Goal: Contribute content

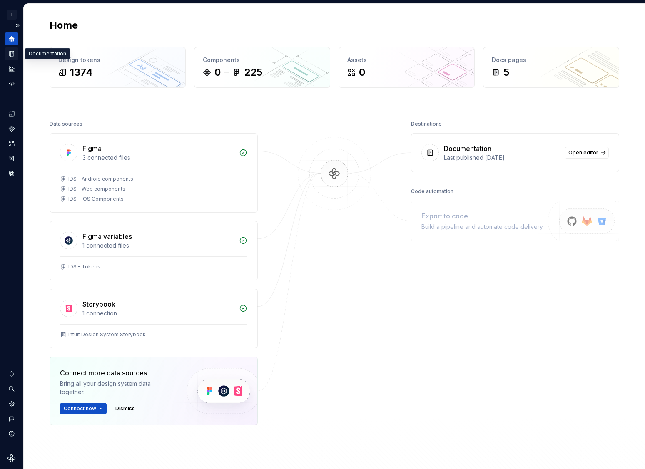
click at [10, 53] on icon "Documentation" at bounding box center [11, 53] width 7 height 7
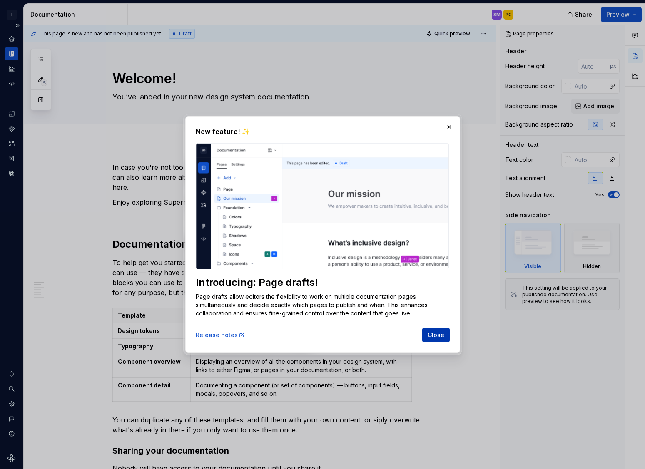
click at [440, 338] on span "Close" at bounding box center [436, 335] width 17 height 8
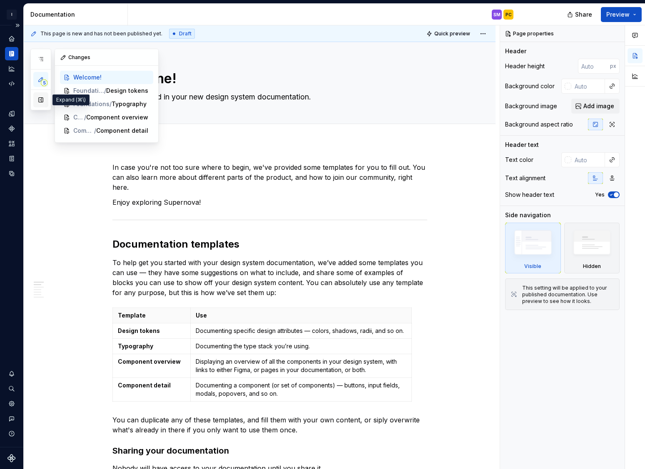
click at [38, 102] on button "button" at bounding box center [40, 99] width 15 height 15
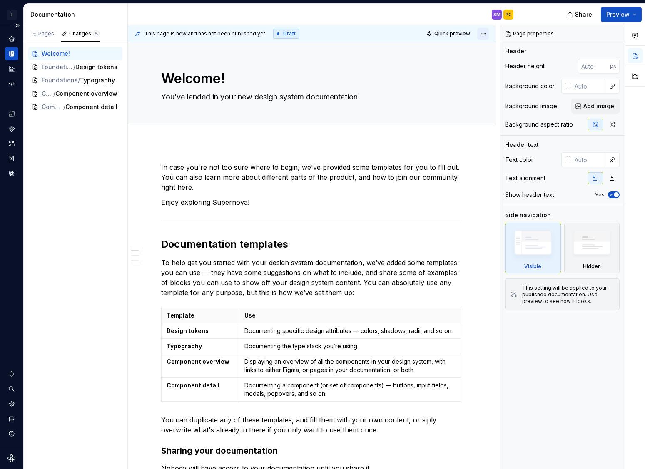
click at [489, 35] on html "I Intuit Design System SM Design system data Documentation SM PC Share Preview …" at bounding box center [322, 234] width 645 height 469
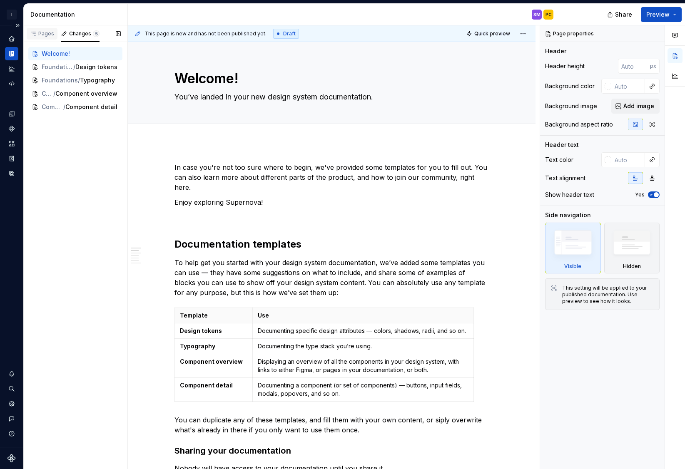
click at [41, 34] on div "Pages" at bounding box center [42, 33] width 24 height 7
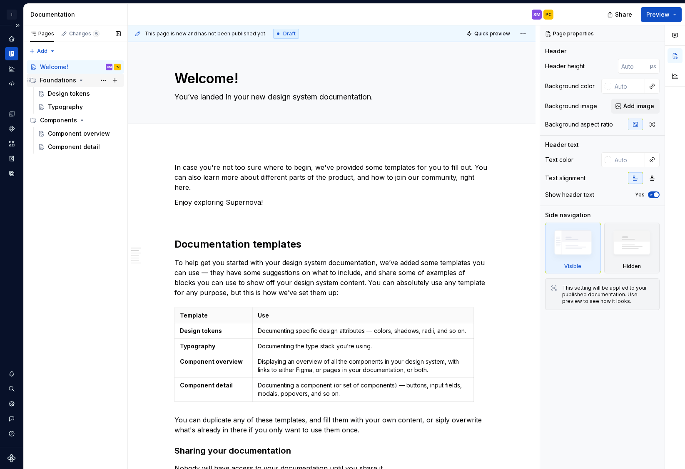
click at [52, 80] on div "Foundations" at bounding box center [58, 80] width 36 height 8
click at [53, 83] on div "Foundations" at bounding box center [58, 80] width 36 height 8
click at [62, 97] on div "Design tokens" at bounding box center [69, 94] width 42 height 8
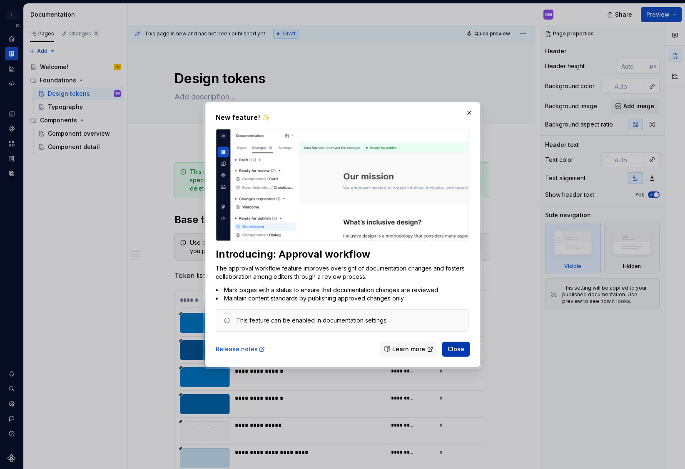
click at [463, 352] on span "Close" at bounding box center [456, 349] width 17 height 8
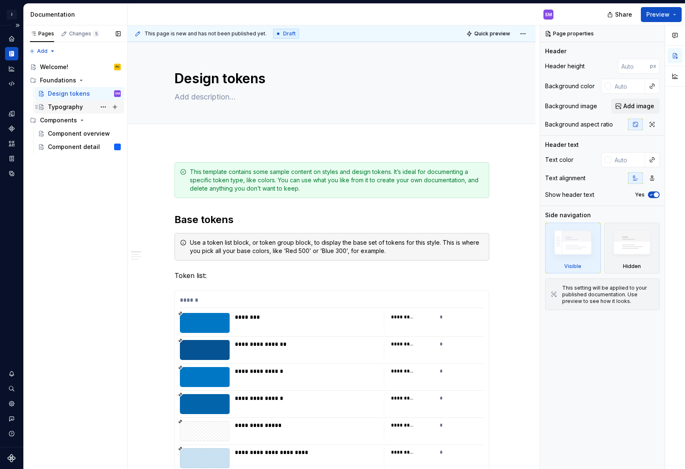
click at [70, 104] on div "Typography" at bounding box center [65, 107] width 35 height 8
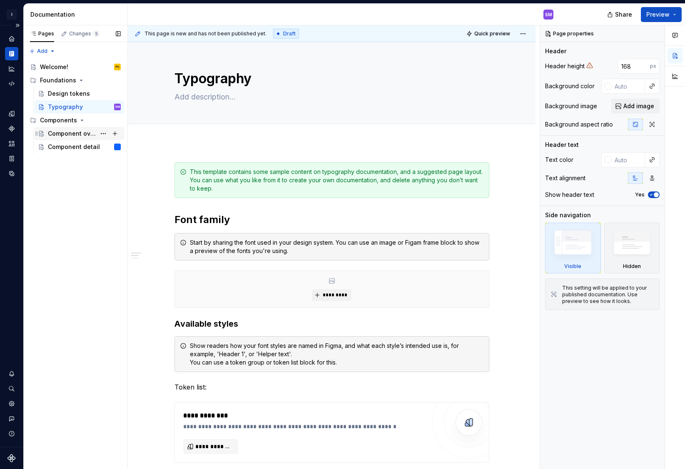
click at [79, 133] on div "Component overview" at bounding box center [72, 134] width 48 height 8
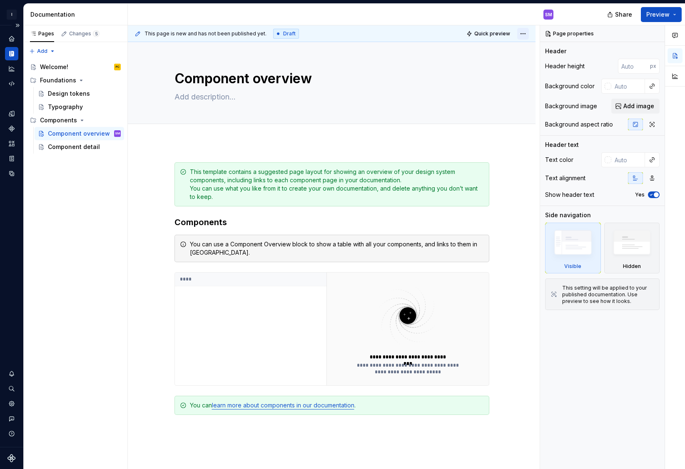
click at [531, 32] on html "**********" at bounding box center [342, 234] width 685 height 469
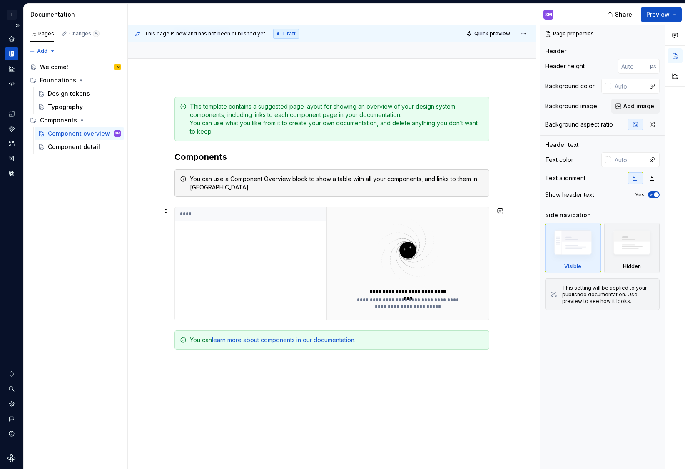
scroll to position [65, 0]
click at [279, 342] on link "learn more about components in our documentation" at bounding box center [283, 340] width 142 height 7
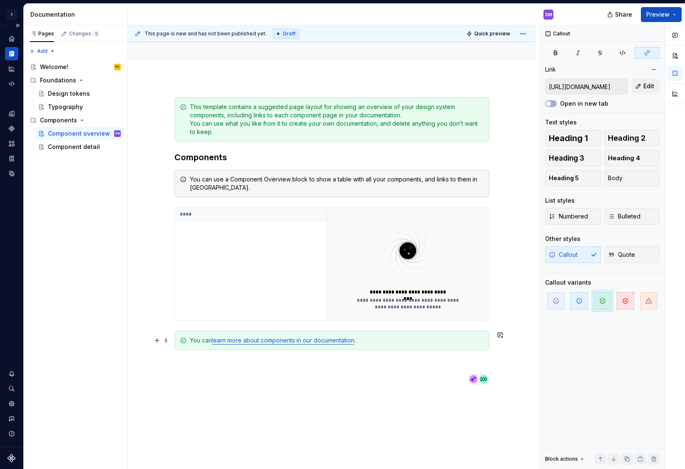
click at [320, 339] on link "learn more about components in our documentation" at bounding box center [283, 340] width 142 height 7
click at [157, 340] on button "button" at bounding box center [157, 341] width 12 height 12
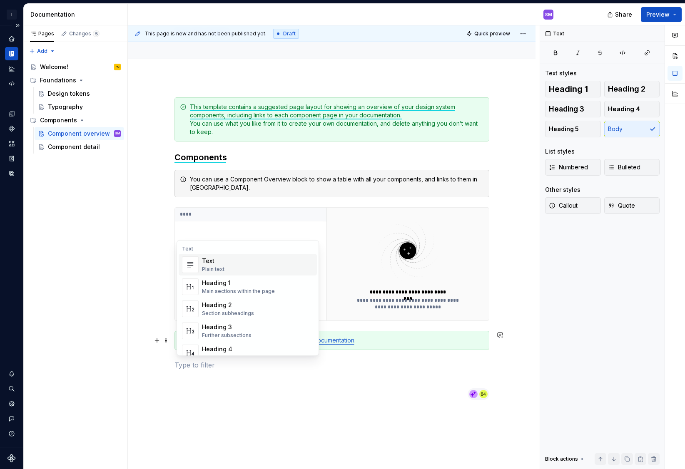
click at [185, 386] on div "**********" at bounding box center [332, 248] width 315 height 303
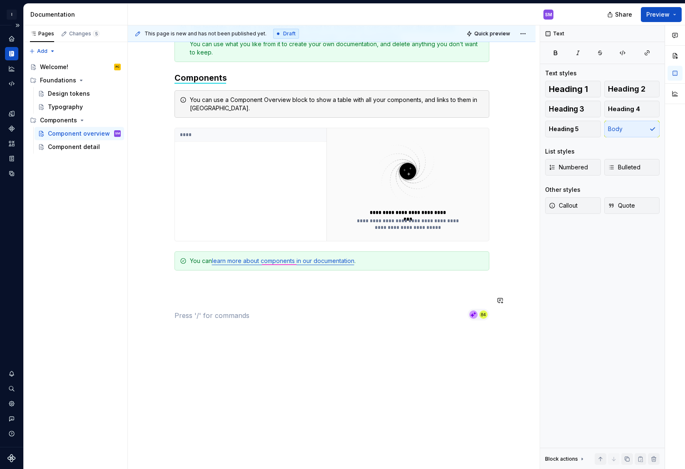
scroll to position [0, 0]
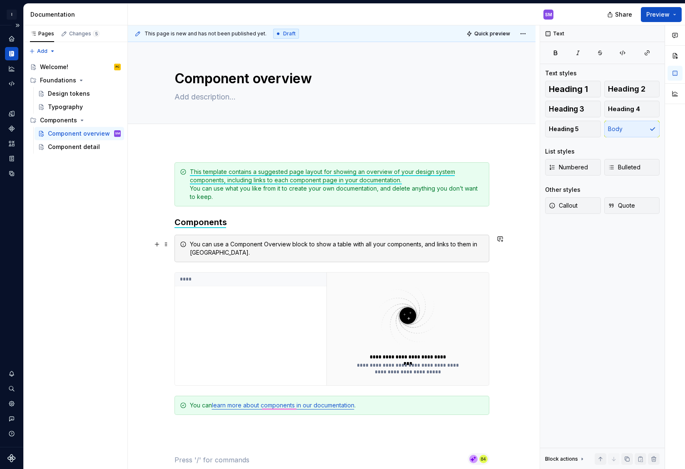
click at [272, 254] on div "You can use a Component Overview block to show a table with all your components…" at bounding box center [337, 248] width 294 height 17
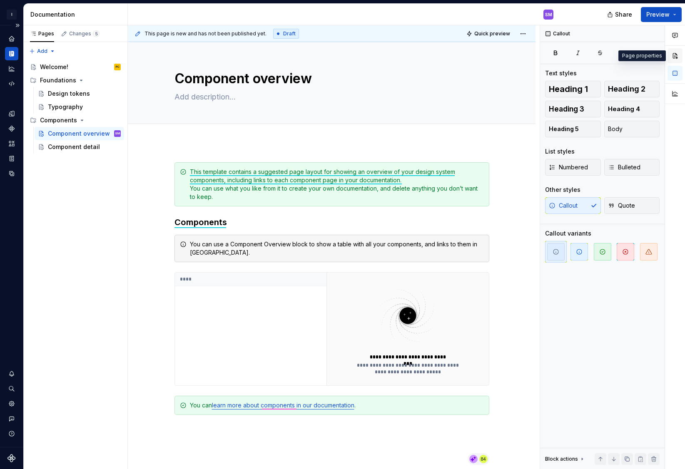
click at [645, 60] on button "button" at bounding box center [675, 55] width 15 height 15
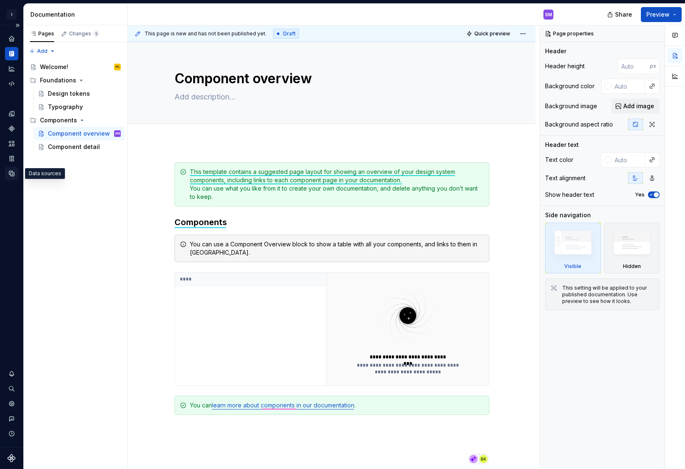
click at [13, 173] on icon "Data sources" at bounding box center [11, 173] width 7 height 7
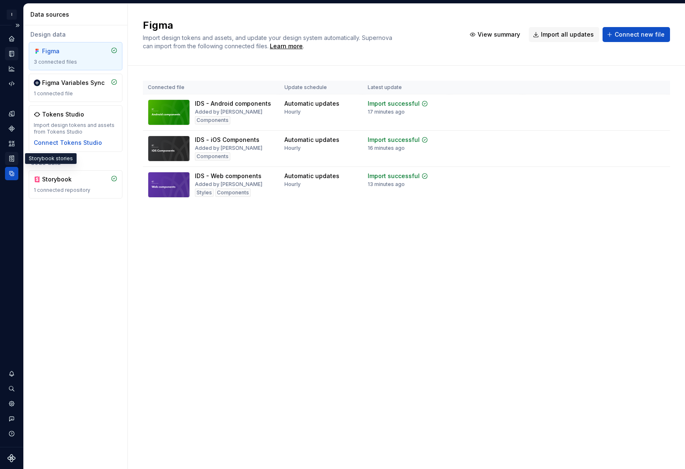
click at [12, 156] on icon "Storybook stories" at bounding box center [11, 158] width 7 height 7
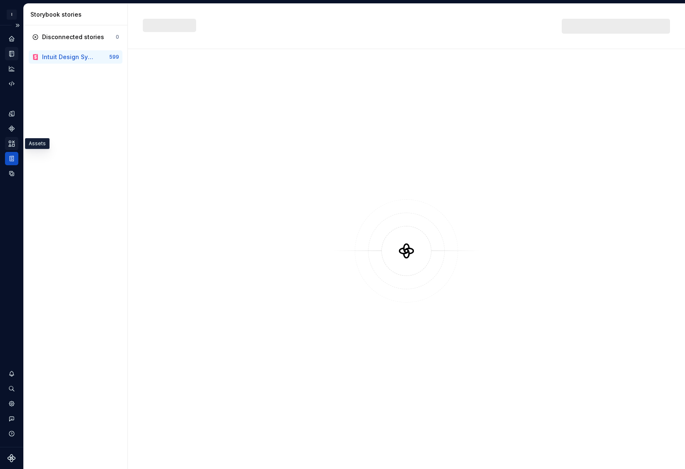
click at [12, 142] on icon "Assets" at bounding box center [12, 143] width 6 height 5
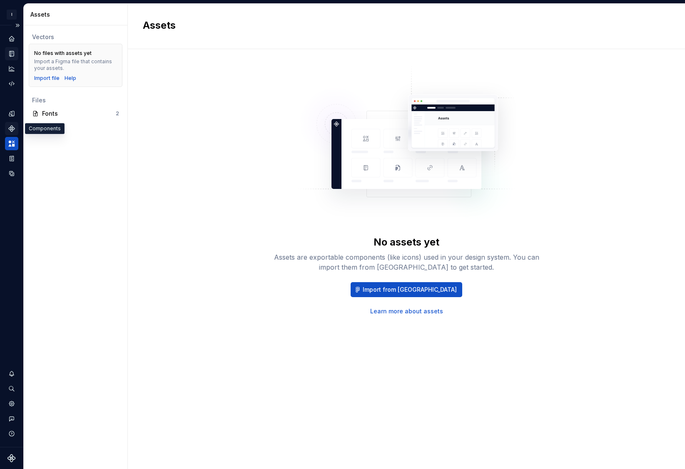
click at [9, 129] on icon "Components" at bounding box center [12, 129] width 6 height 6
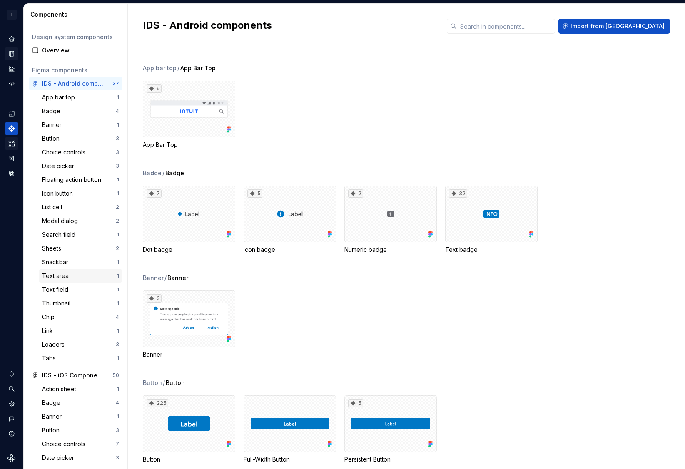
click at [79, 274] on div "Text area" at bounding box center [79, 276] width 75 height 8
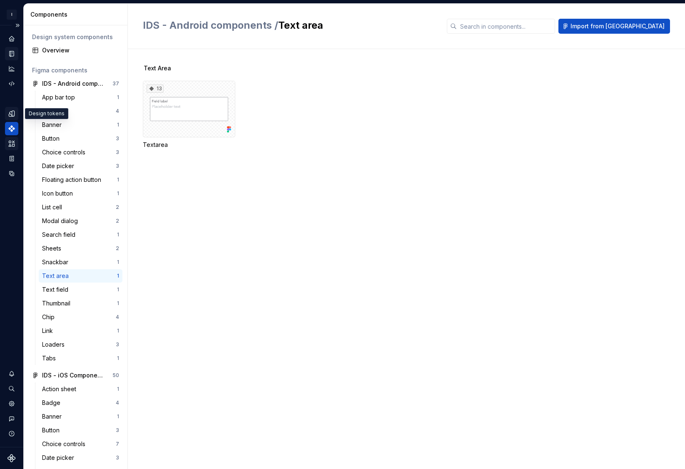
click at [14, 116] on icon "Design tokens" at bounding box center [11, 113] width 5 height 5
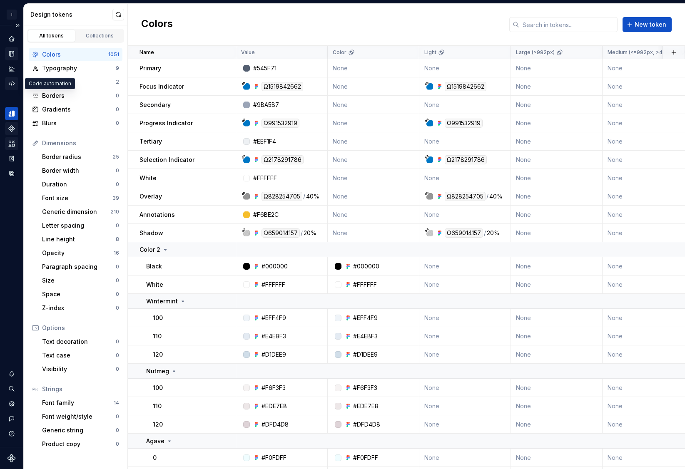
click at [9, 86] on icon "Code automation" at bounding box center [11, 83] width 7 height 7
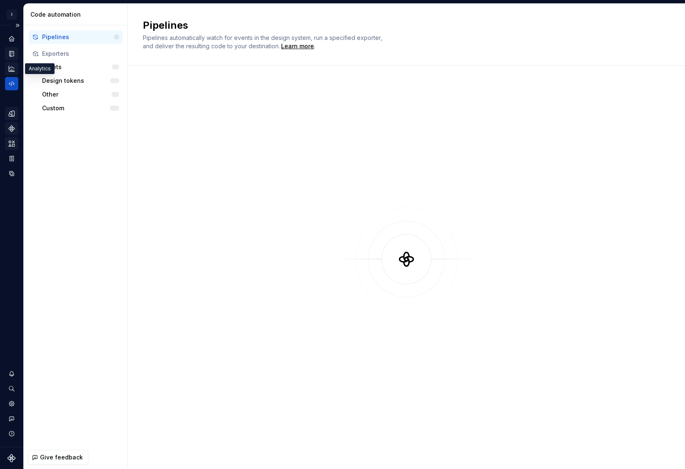
click at [12, 68] on icon "Analytics" at bounding box center [11, 68] width 7 height 7
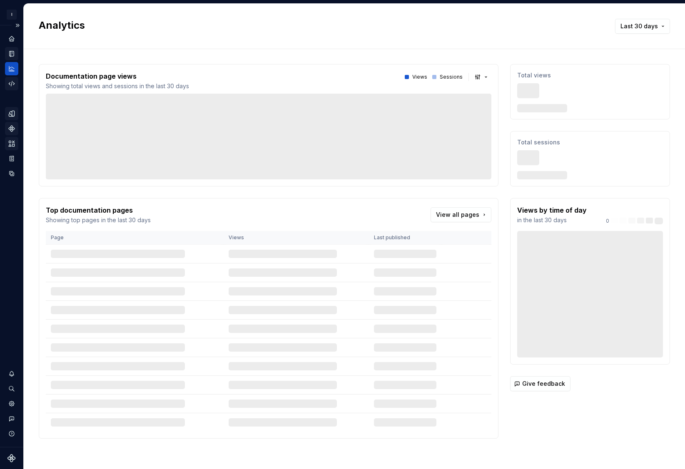
click at [12, 82] on icon "Code automation" at bounding box center [11, 83] width 5 height 5
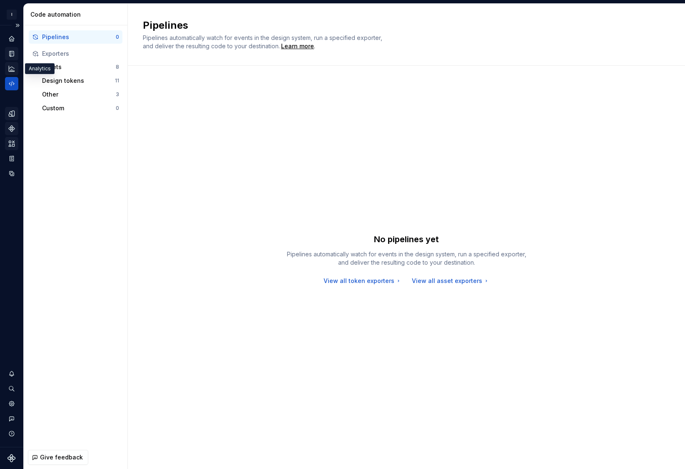
click at [13, 68] on icon "Analytics" at bounding box center [11, 68] width 7 height 7
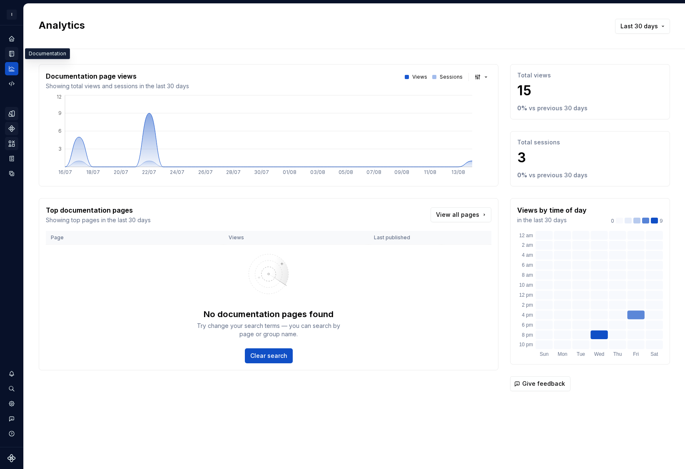
click at [12, 53] on icon "Documentation" at bounding box center [12, 54] width 3 height 5
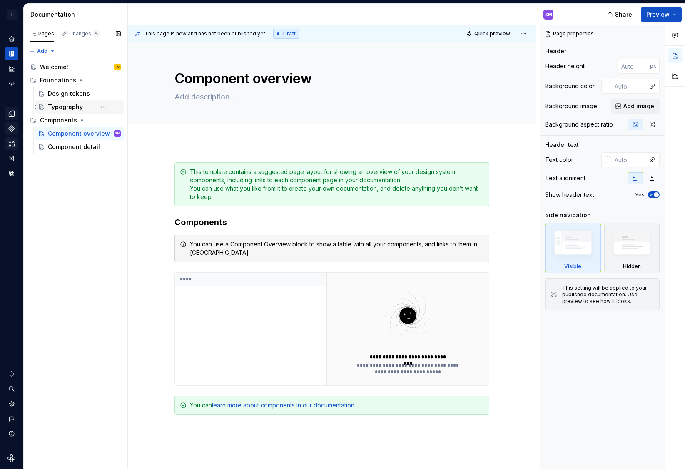
click at [67, 104] on div "Typography" at bounding box center [65, 107] width 35 height 8
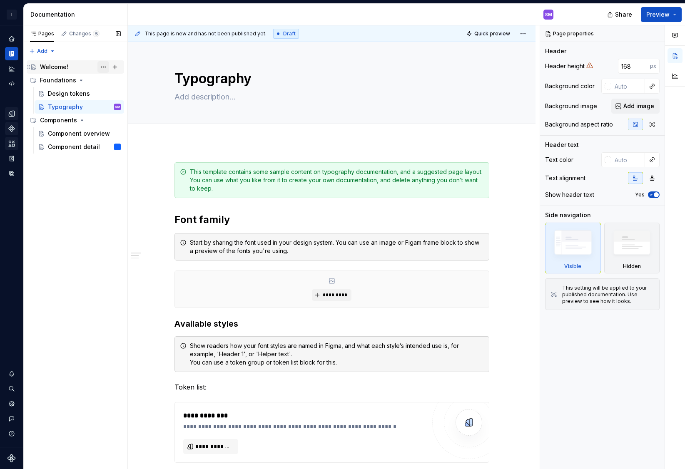
click at [102, 67] on button "Page tree" at bounding box center [103, 67] width 12 height 12
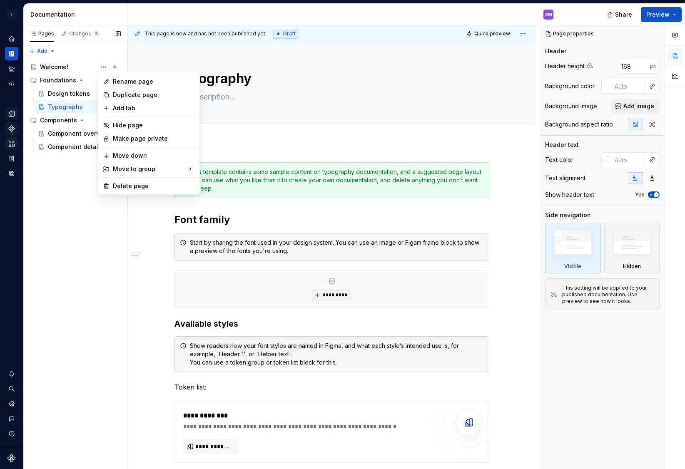
click at [37, 266] on div "Pages Changes 5 Add Accessibility guide for tree Page tree. Navigate the tree w…" at bounding box center [75, 247] width 104 height 444
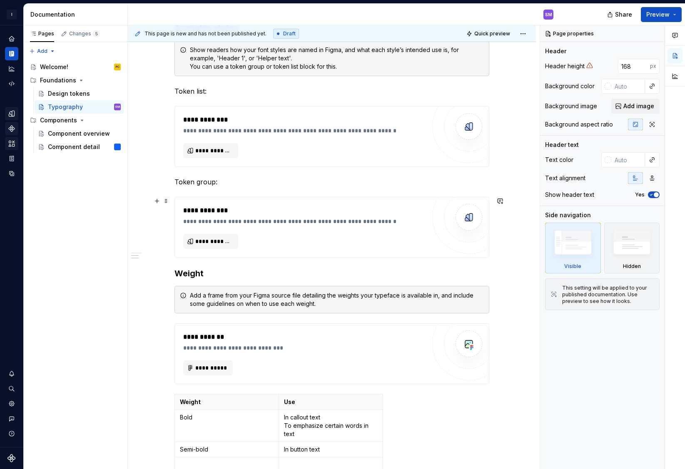
scroll to position [302, 0]
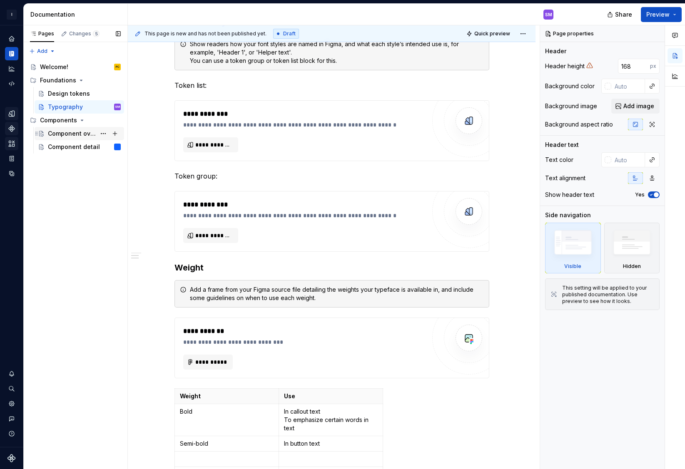
click at [71, 133] on div "Component overview" at bounding box center [72, 134] width 48 height 8
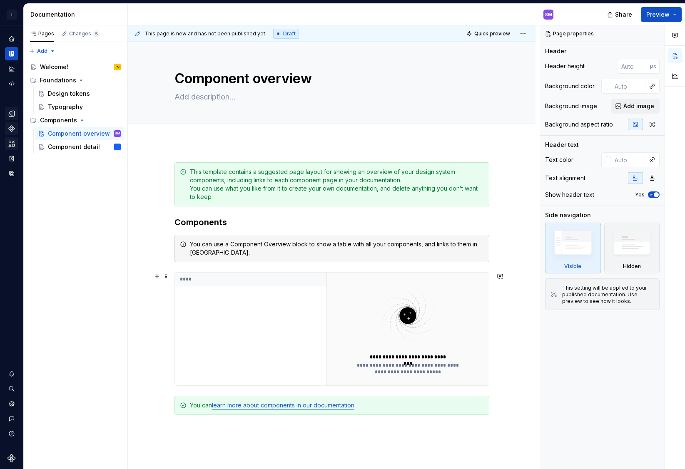
scroll to position [146, 0]
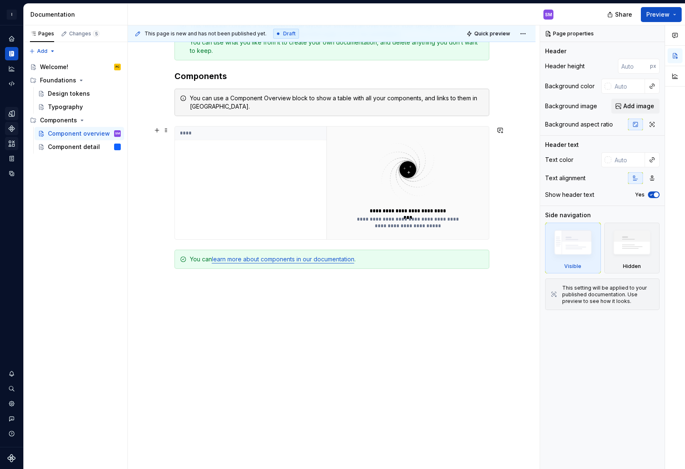
click at [416, 214] on div "**********" at bounding box center [408, 211] width 86 height 7
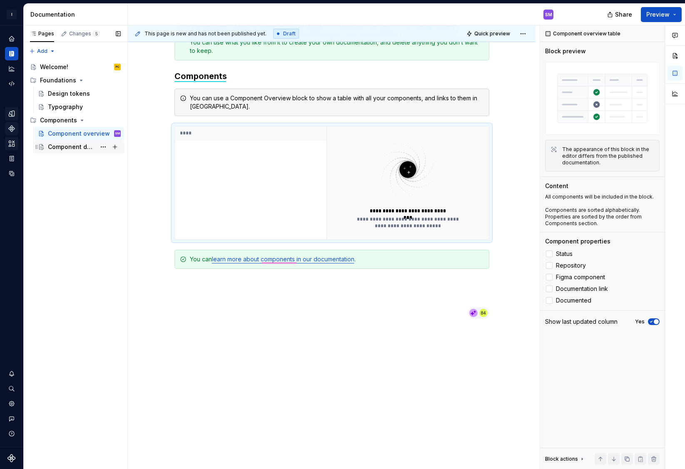
click at [59, 148] on div "Component detail" at bounding box center [72, 147] width 48 height 8
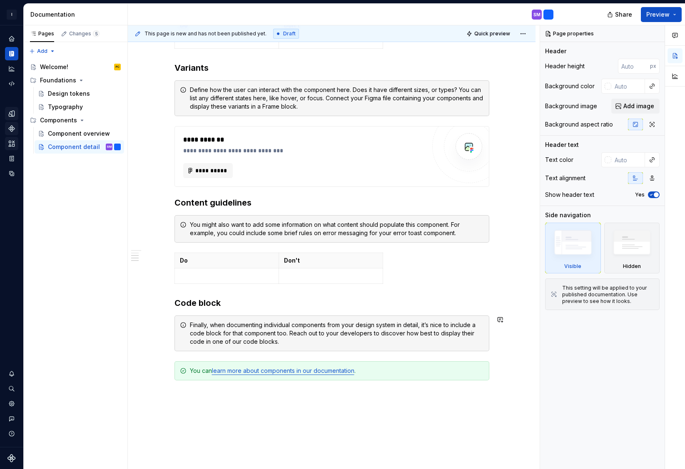
scroll to position [439, 0]
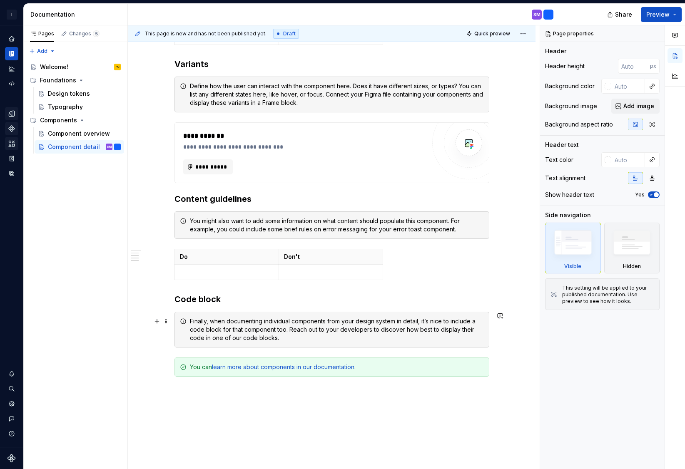
click at [292, 333] on div "Finally, when documenting individual components from your design system in deta…" at bounding box center [337, 329] width 294 height 25
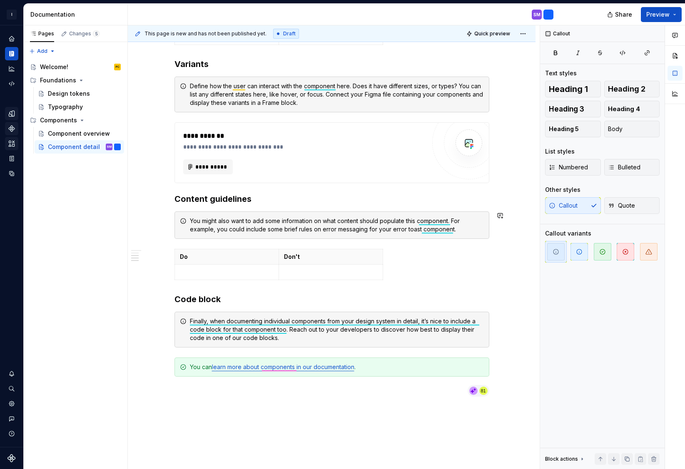
type textarea "*"
click at [230, 223] on div "You might also want to add some information on what content should populate thi…" at bounding box center [337, 225] width 294 height 17
click at [253, 274] on p at bounding box center [227, 272] width 94 height 8
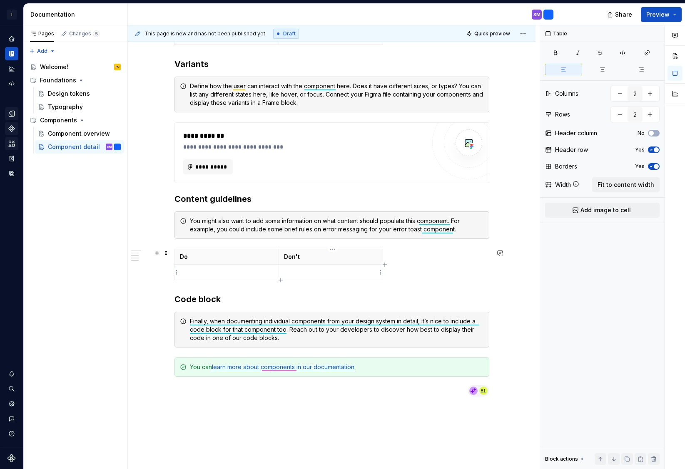
click at [337, 270] on p at bounding box center [331, 272] width 94 height 8
click at [386, 264] on icon "button" at bounding box center [385, 265] width 7 height 7
type input "3"
click at [380, 274] on html "I Intuit Design System SM Design system data Documentation SM Share Preview Pag…" at bounding box center [342, 234] width 685 height 469
click at [410, 292] on div "Add image" at bounding box center [416, 287] width 71 height 13
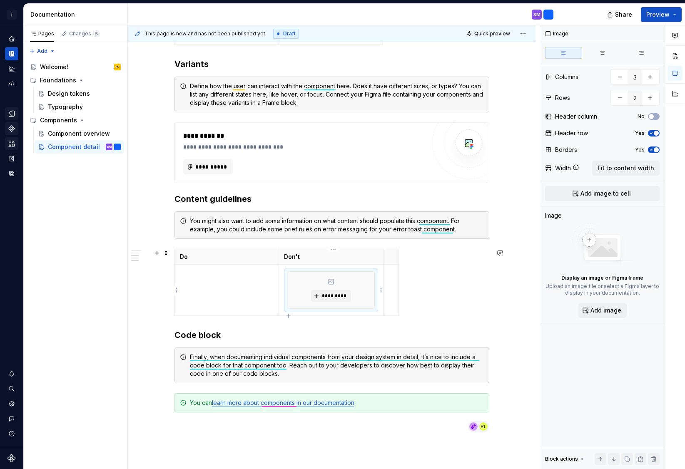
type textarea "*"
click at [381, 287] on html "I Intuit Design System SM Design system data Documentation SM Share Preview Pag…" at bounding box center [342, 234] width 685 height 469
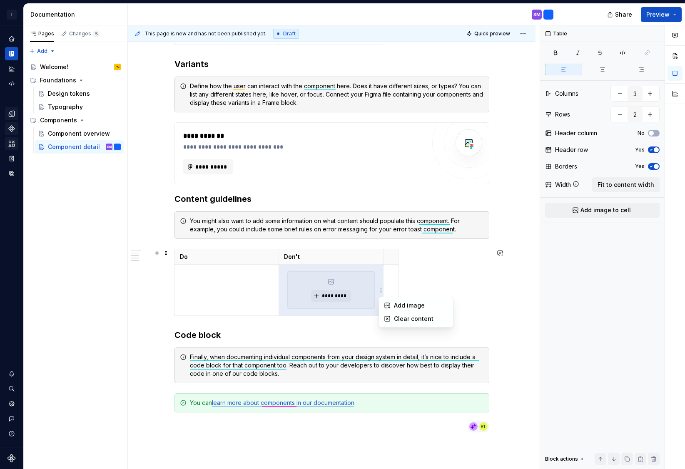
click at [337, 298] on html "I Intuit Design System SM Design system data Documentation SM Share Preview Pag…" at bounding box center [342, 234] width 685 height 469
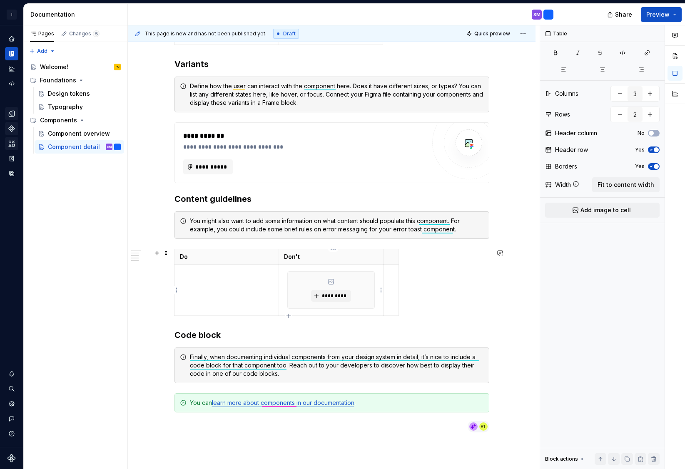
click at [325, 313] on td "*********" at bounding box center [331, 290] width 105 height 51
click at [297, 315] on td "*********" at bounding box center [331, 290] width 105 height 51
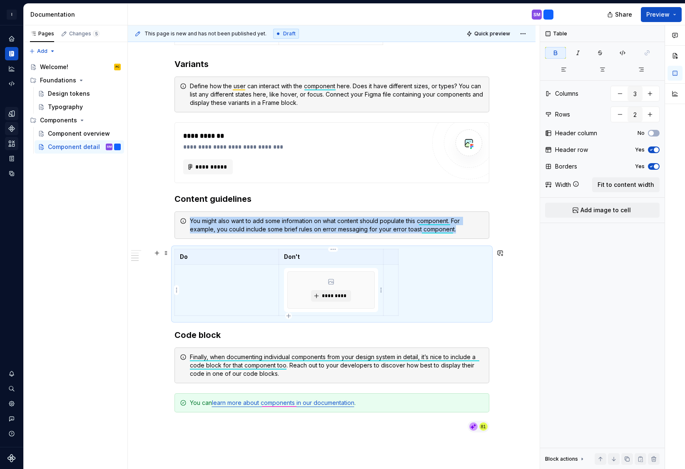
click at [303, 290] on div "*********" at bounding box center [331, 290] width 87 height 37
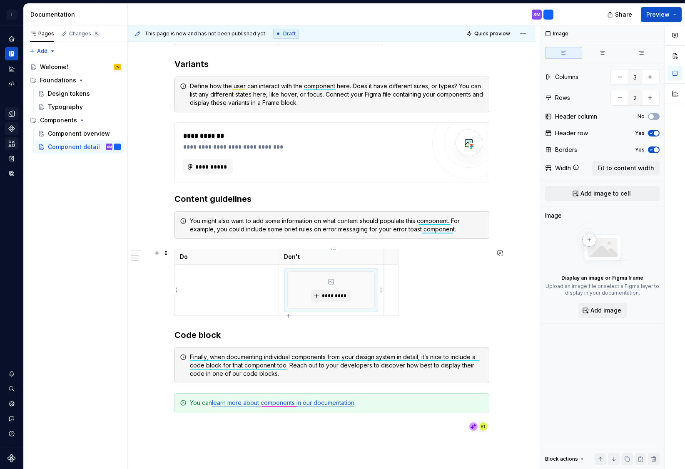
click at [383, 312] on td "*********" at bounding box center [331, 290] width 105 height 51
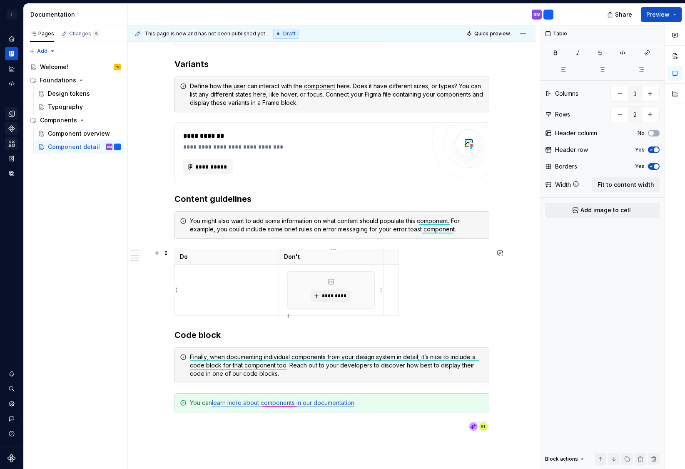
click at [349, 314] on td "*********" at bounding box center [331, 290] width 105 height 51
click at [339, 272] on div "*********" at bounding box center [330, 290] width 87 height 37
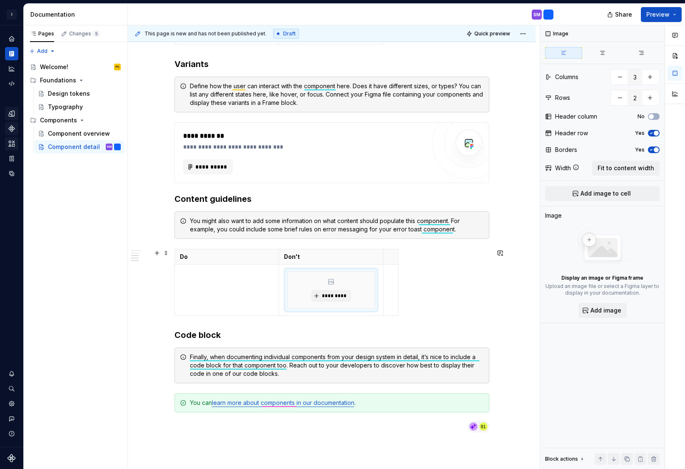
click at [425, 295] on div "Do Don't *********" at bounding box center [332, 284] width 315 height 70
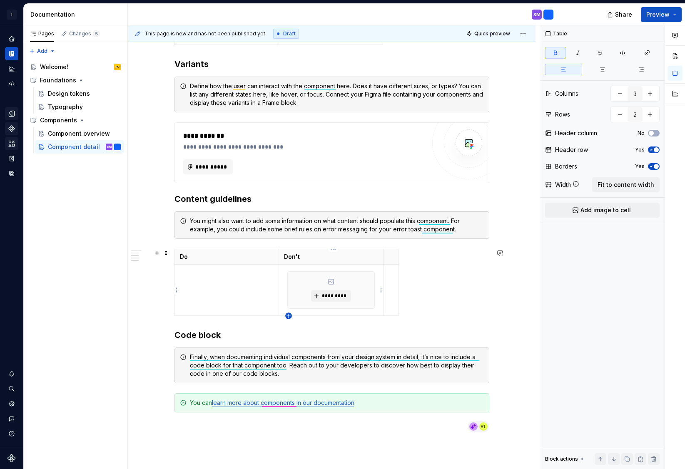
click at [290, 315] on icon "button" at bounding box center [288, 316] width 7 height 7
type input "3"
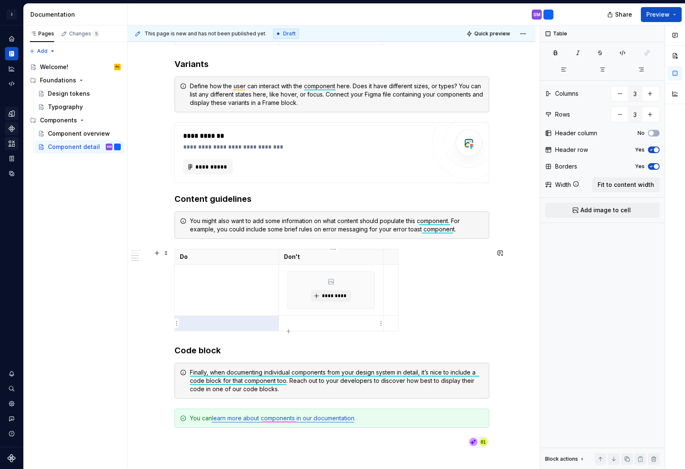
click at [320, 322] on p at bounding box center [331, 323] width 94 height 8
click at [354, 312] on td "*********" at bounding box center [331, 290] width 105 height 51
click at [342, 299] on span "*********" at bounding box center [334, 296] width 25 height 7
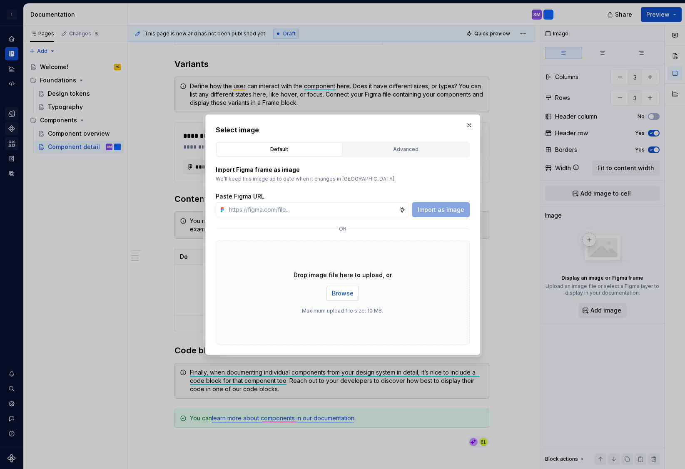
click at [342, 295] on span "Browse" at bounding box center [343, 293] width 22 height 8
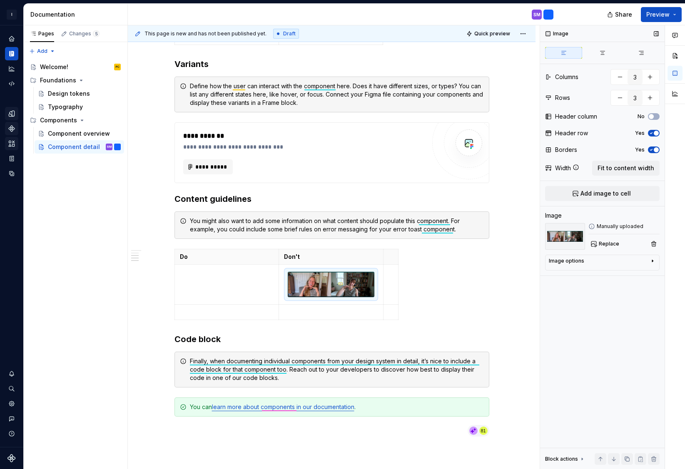
click at [644, 264] on div "Image options" at bounding box center [599, 263] width 100 height 10
click at [607, 339] on textarea at bounding box center [602, 336] width 107 height 15
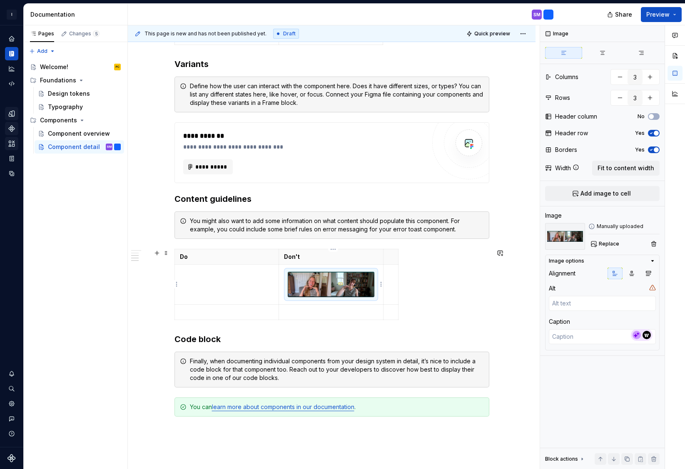
click at [368, 282] on img at bounding box center [331, 284] width 87 height 25
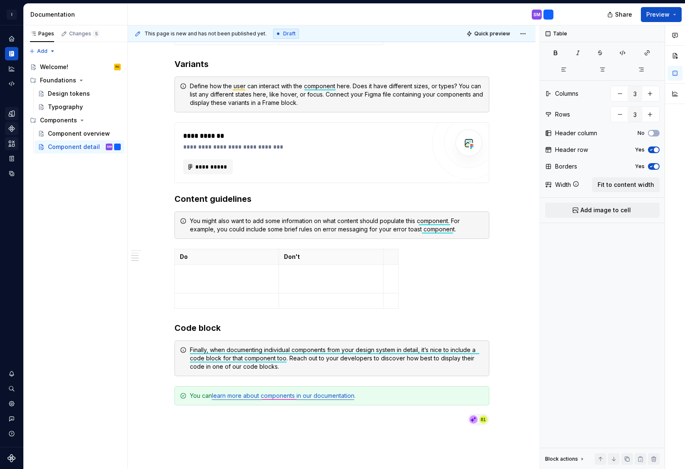
type textarea "*"
